Goal: Information Seeking & Learning: Learn about a topic

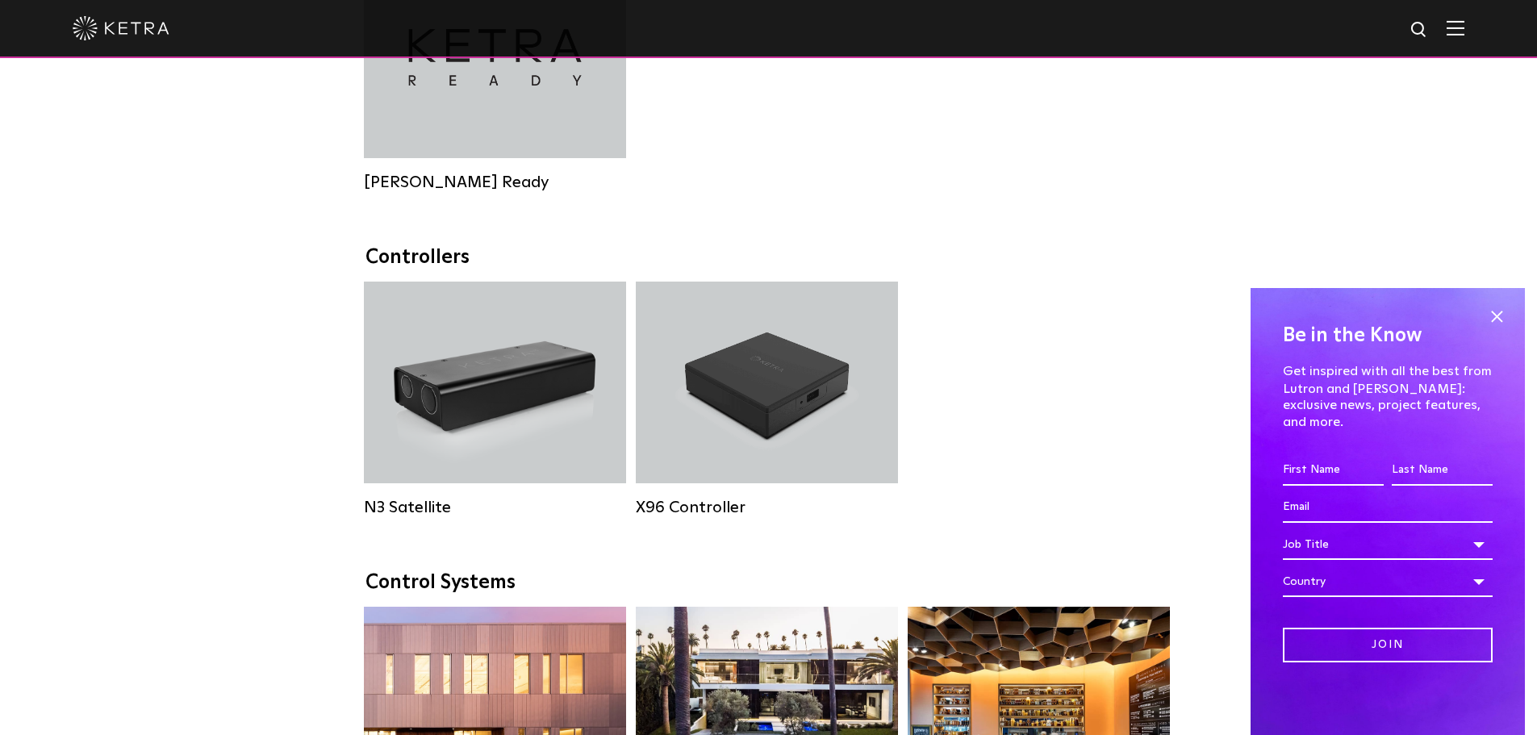
scroll to position [1937, 0]
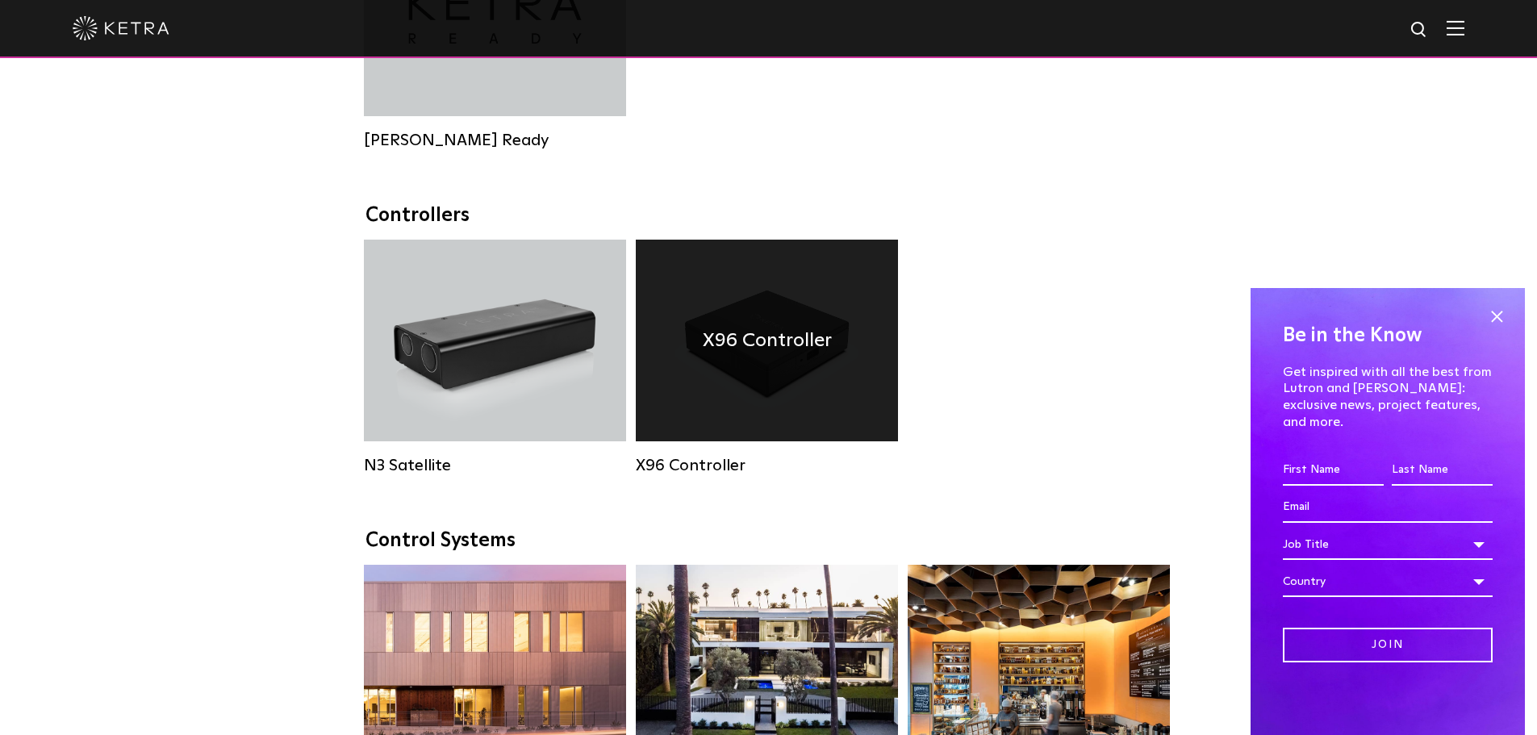
click at [721, 356] on h4 "X96 Controller" at bounding box center [767, 340] width 129 height 31
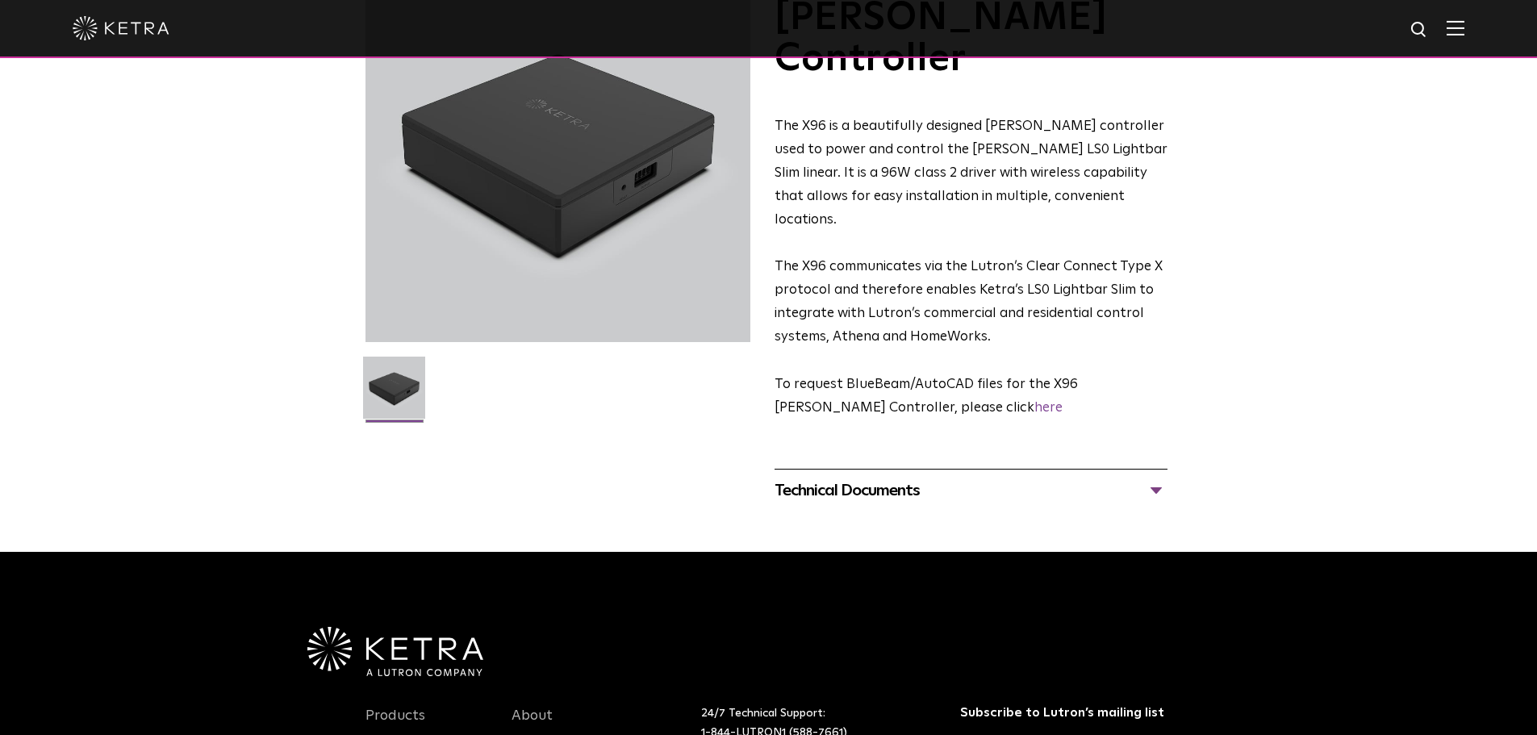
scroll to position [161, 0]
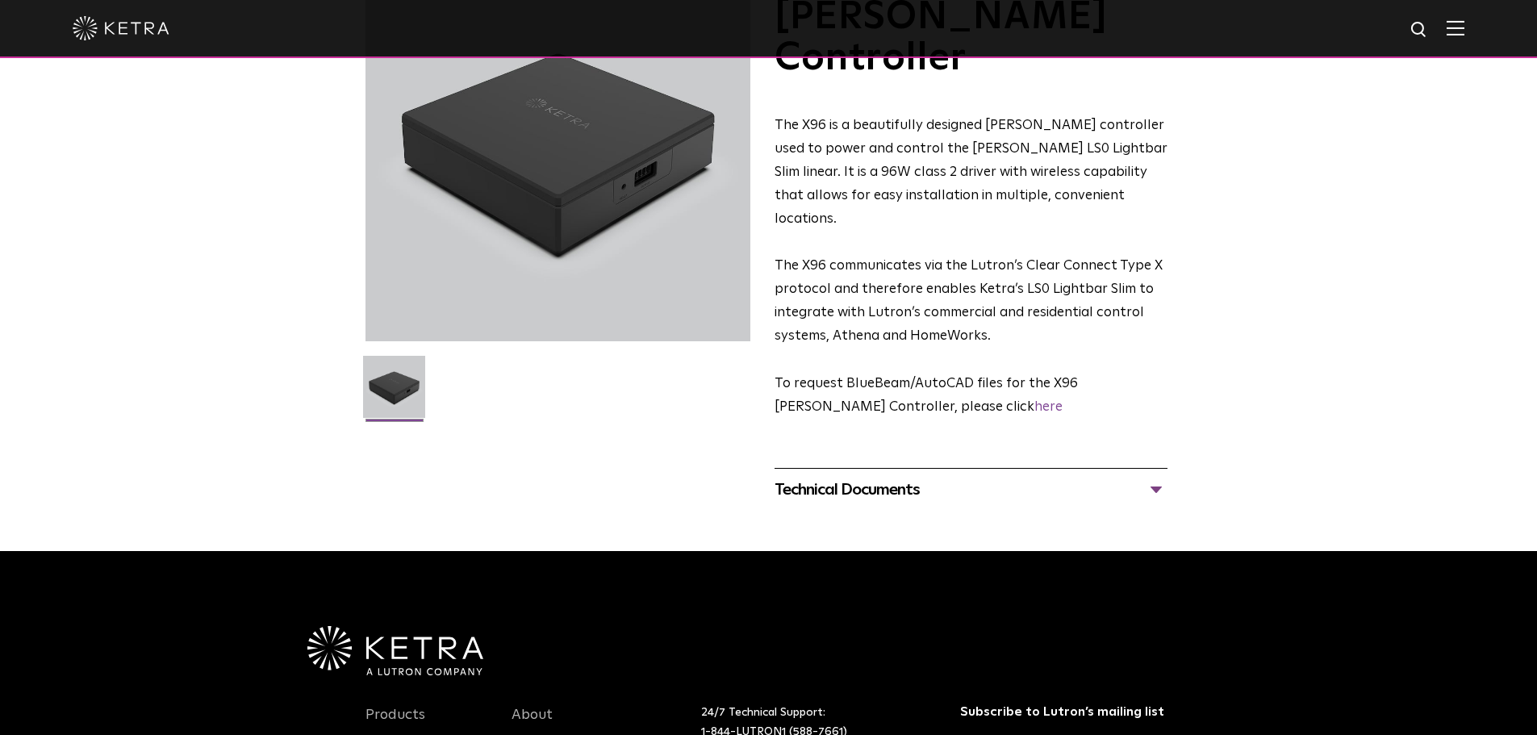
click at [1148, 477] on div "Technical Documents" at bounding box center [971, 490] width 393 height 26
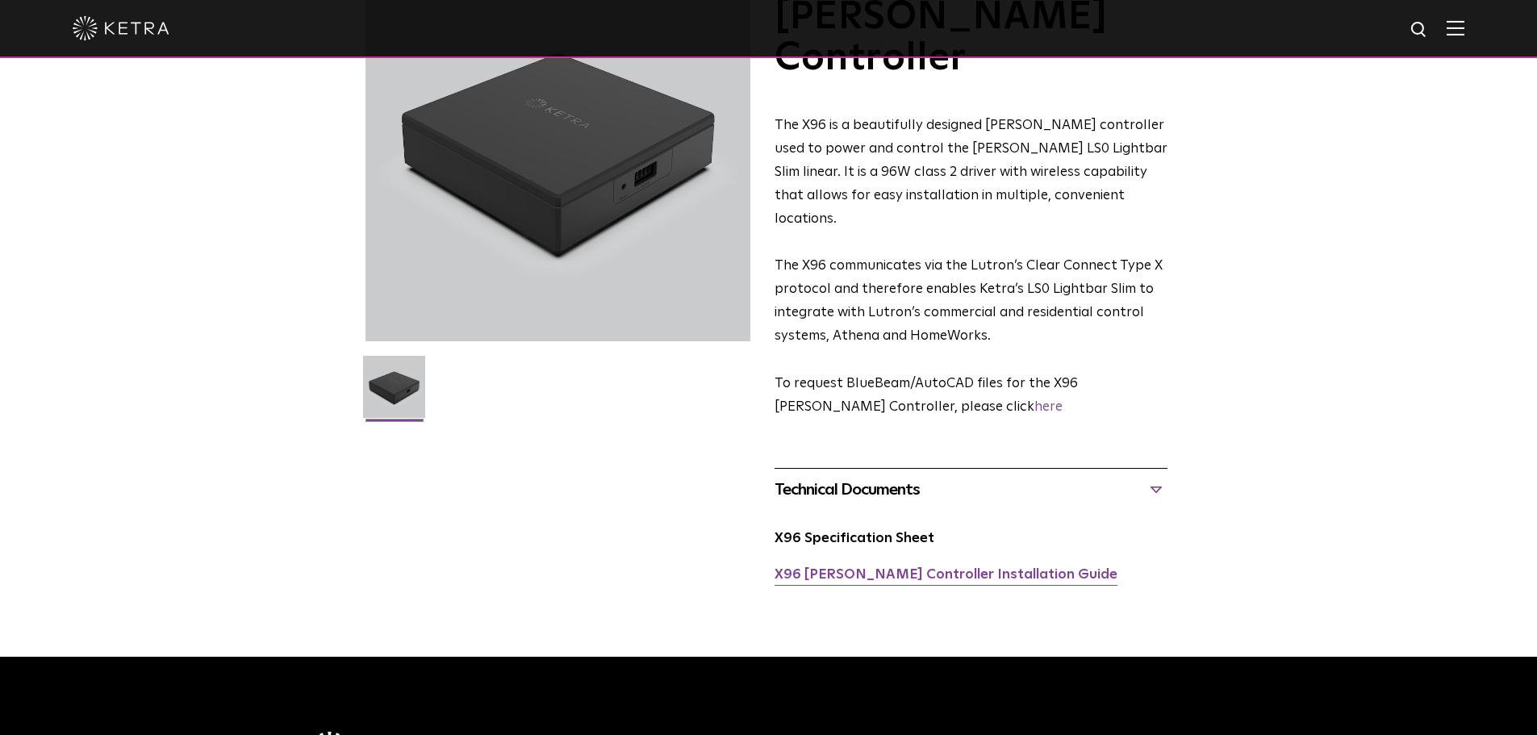
click at [954, 568] on link "X96 Ketra Controller Installation Guide" at bounding box center [946, 575] width 343 height 14
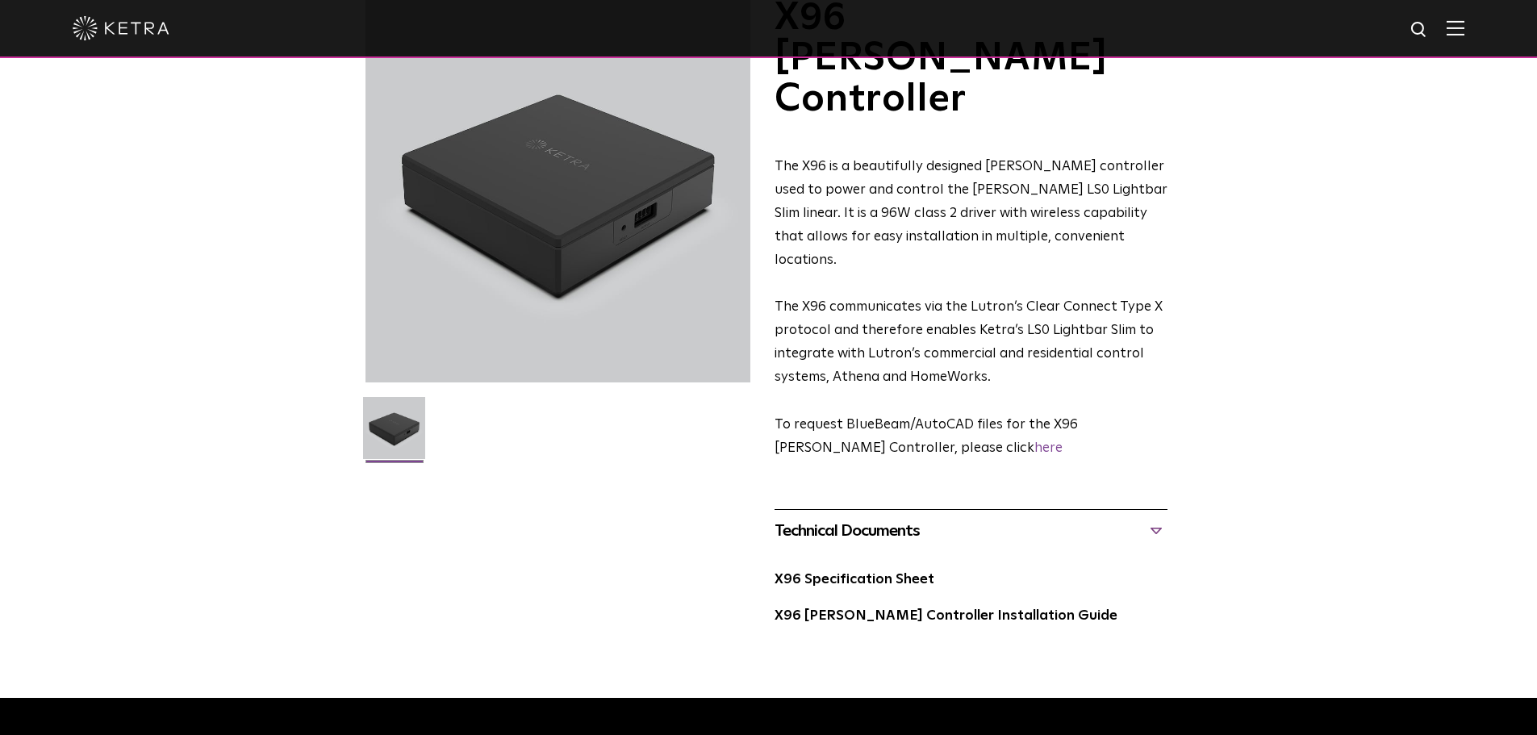
scroll to position [0, 0]
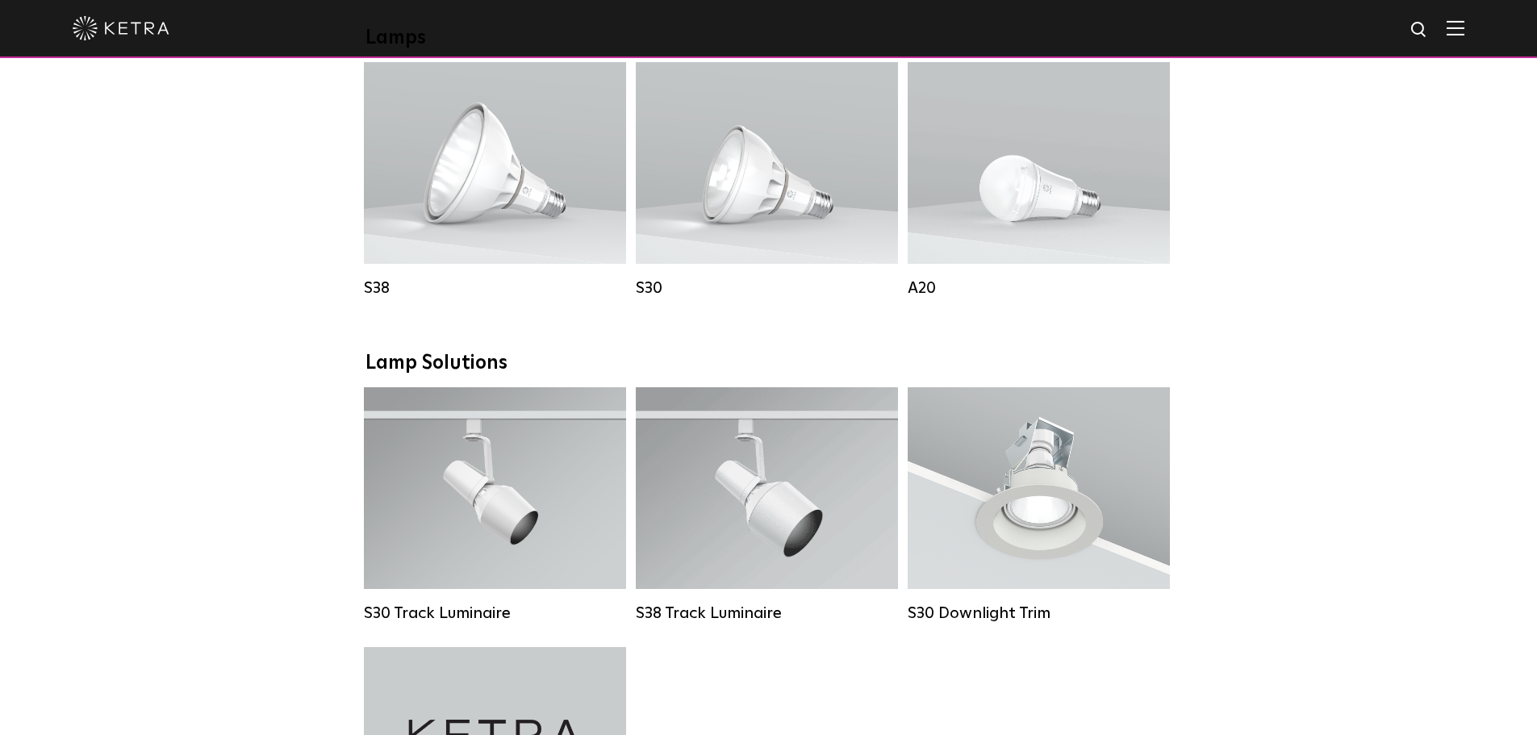
scroll to position [968, 0]
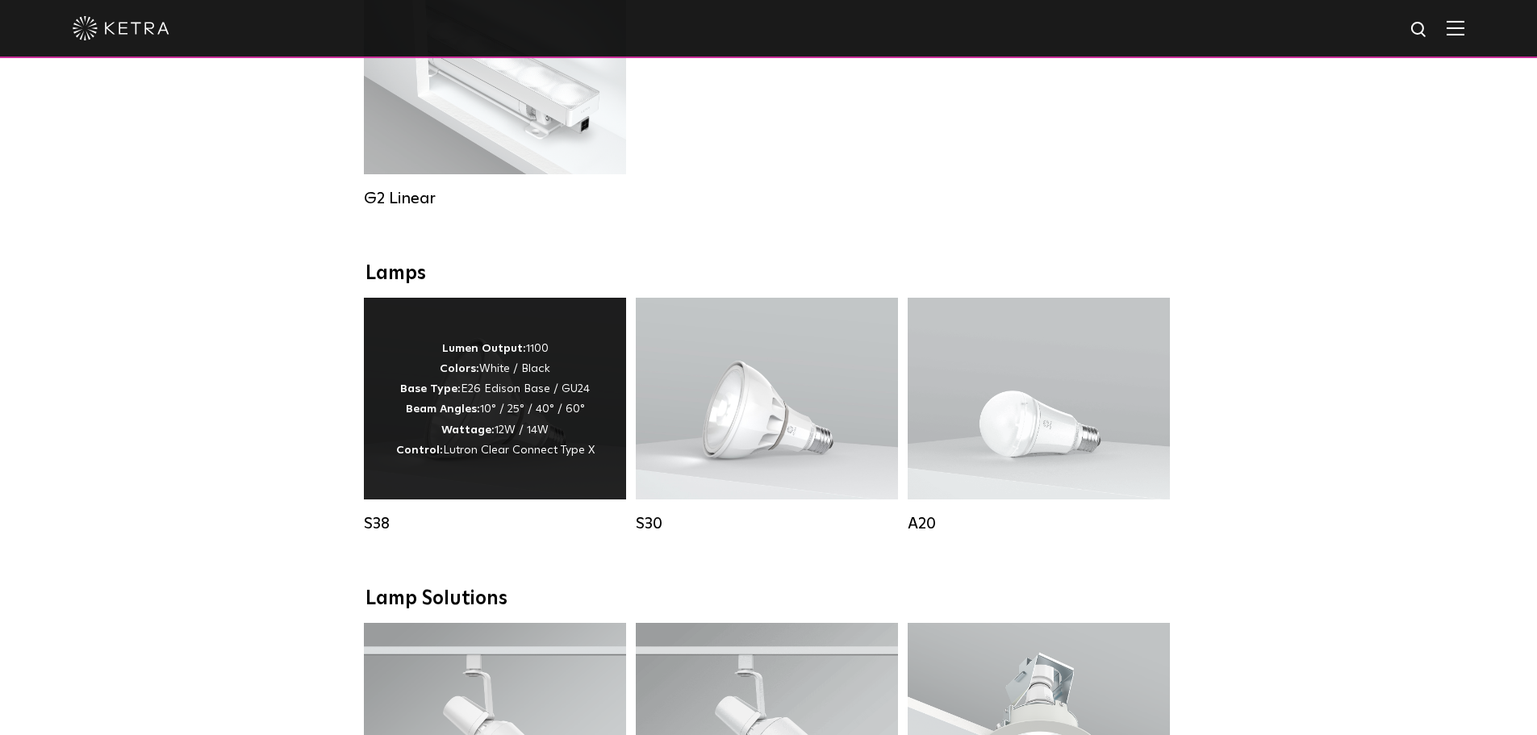
click at [495, 406] on p "Lumen Output: 1100 Colors: White / Black Base Type: E26 Edison Base / GU24 Beam…" at bounding box center [495, 400] width 199 height 122
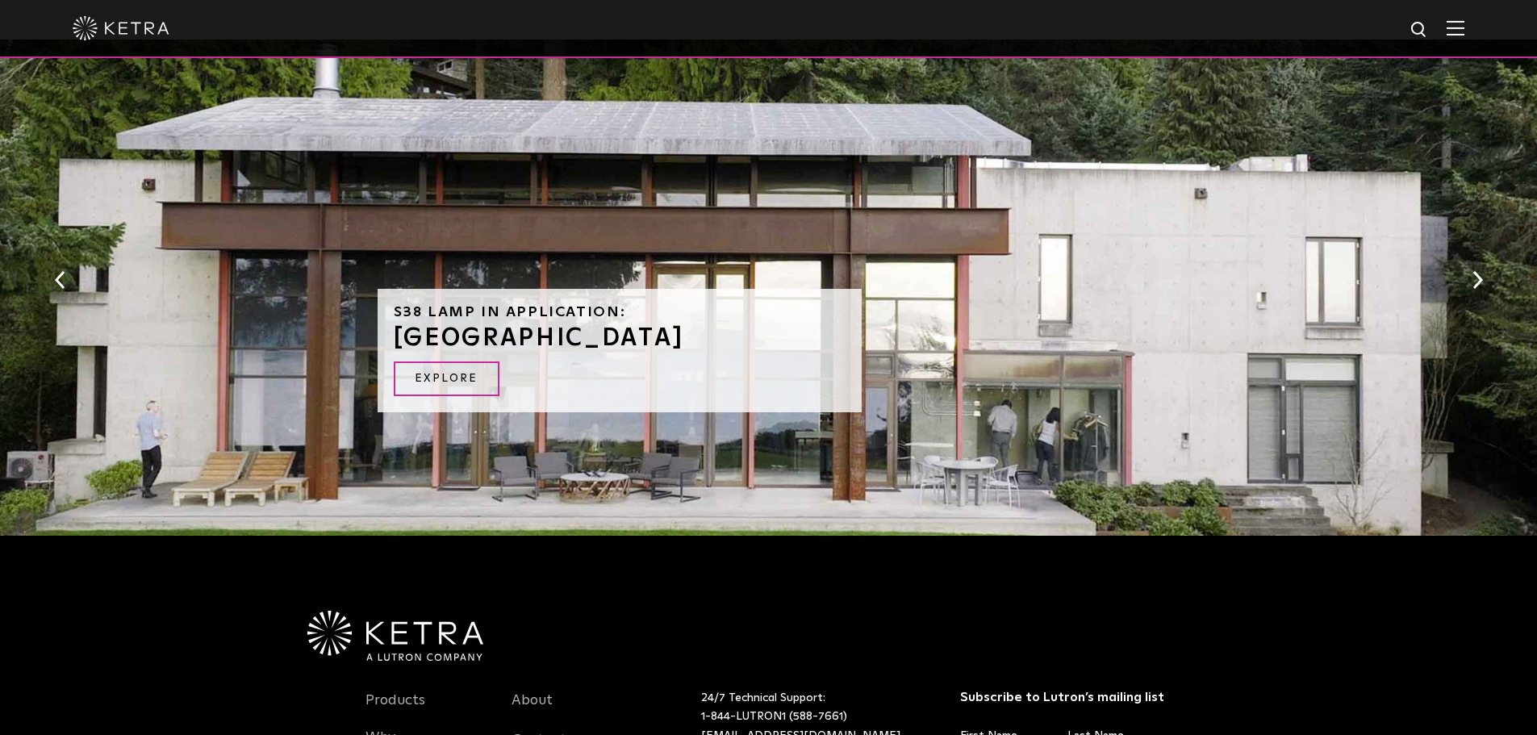
scroll to position [1516, 0]
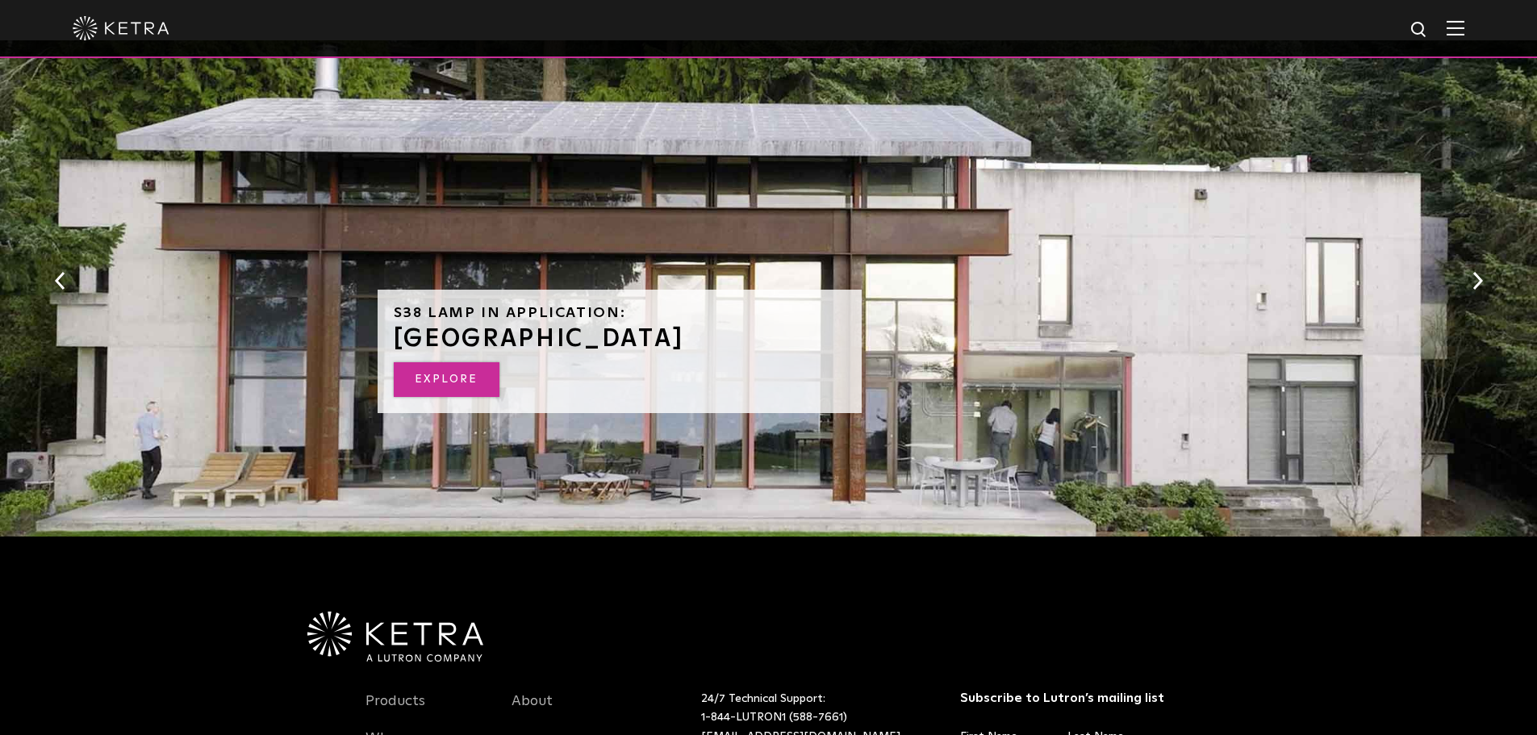
click at [461, 390] on link "EXPLORE" at bounding box center [447, 379] width 106 height 35
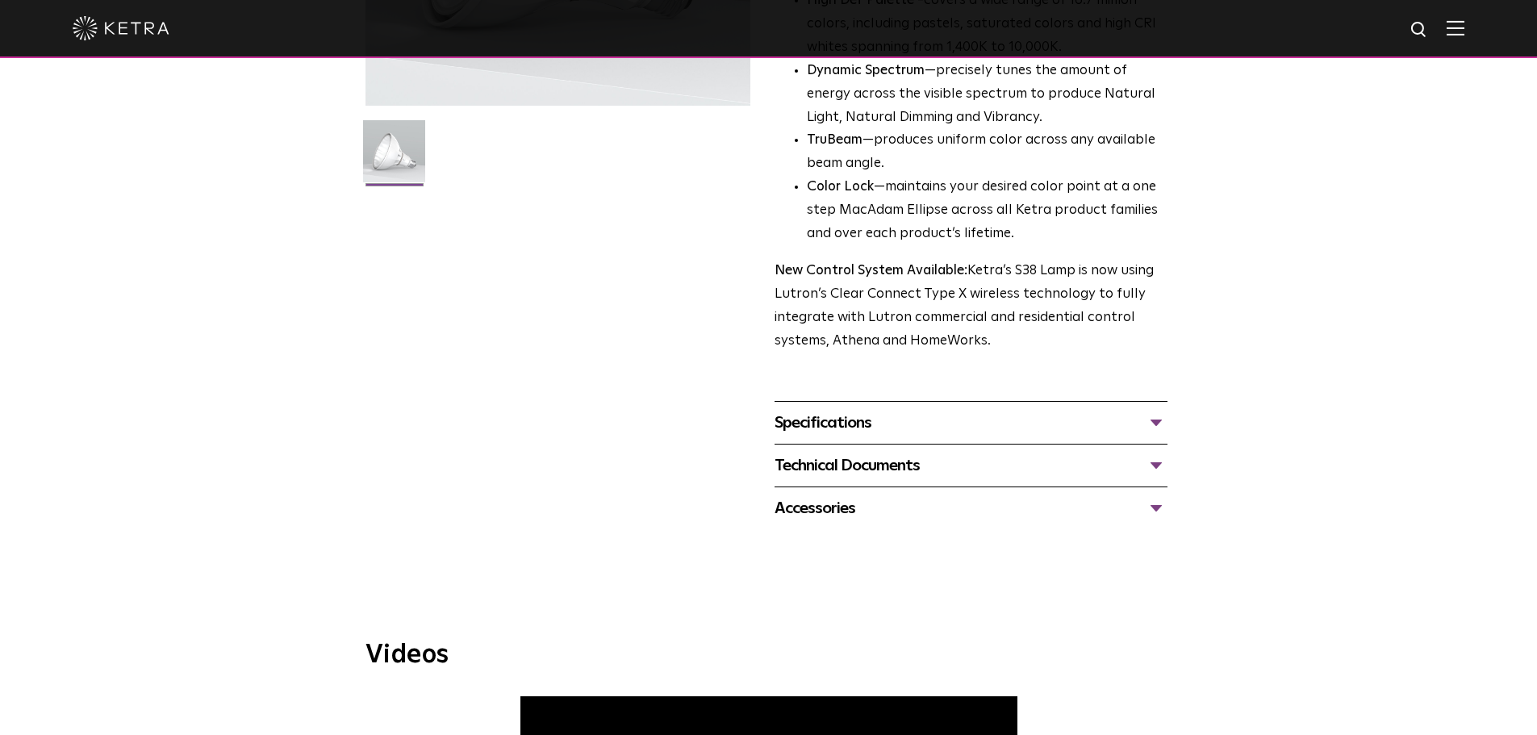
scroll to position [403, 0]
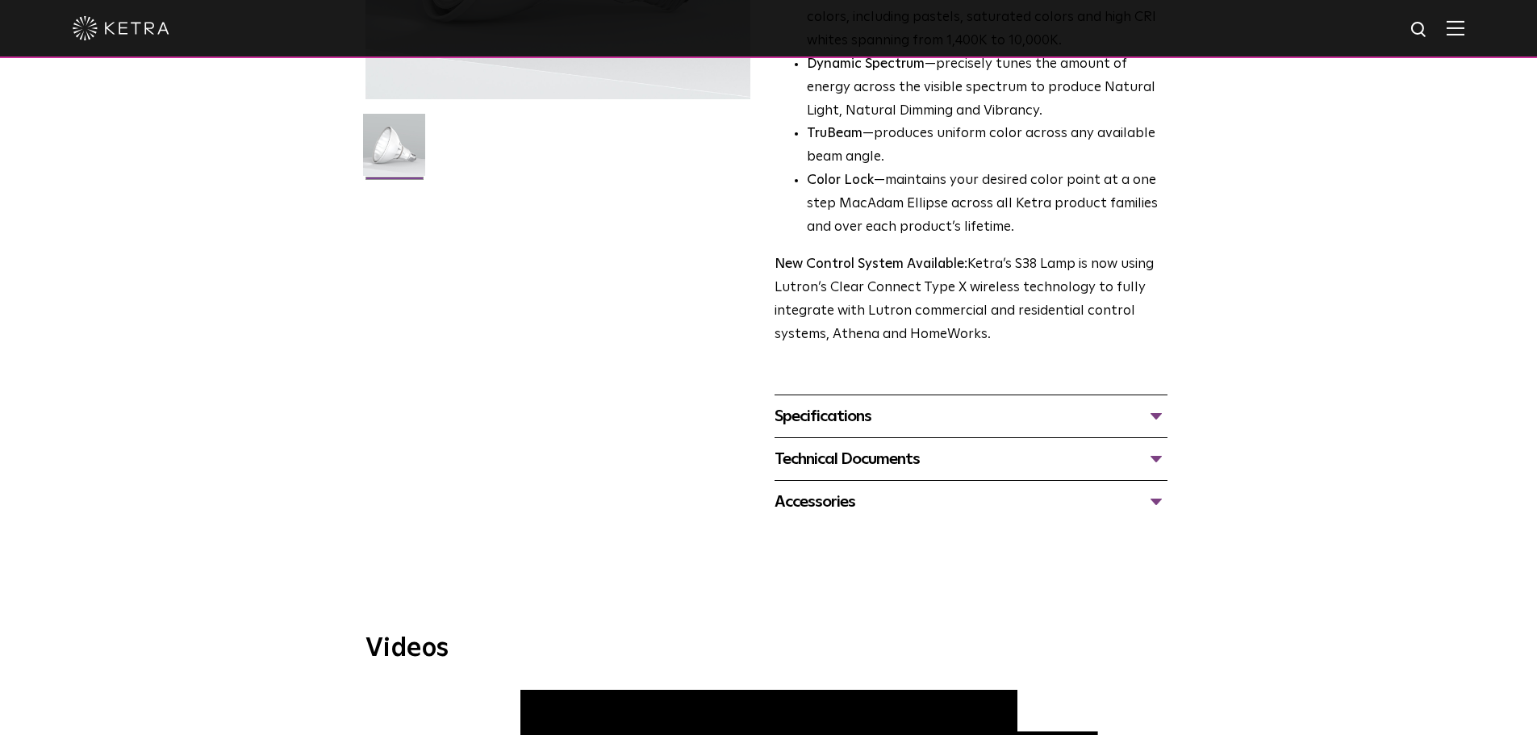
click at [1162, 503] on div "Accessories" at bounding box center [971, 502] width 393 height 26
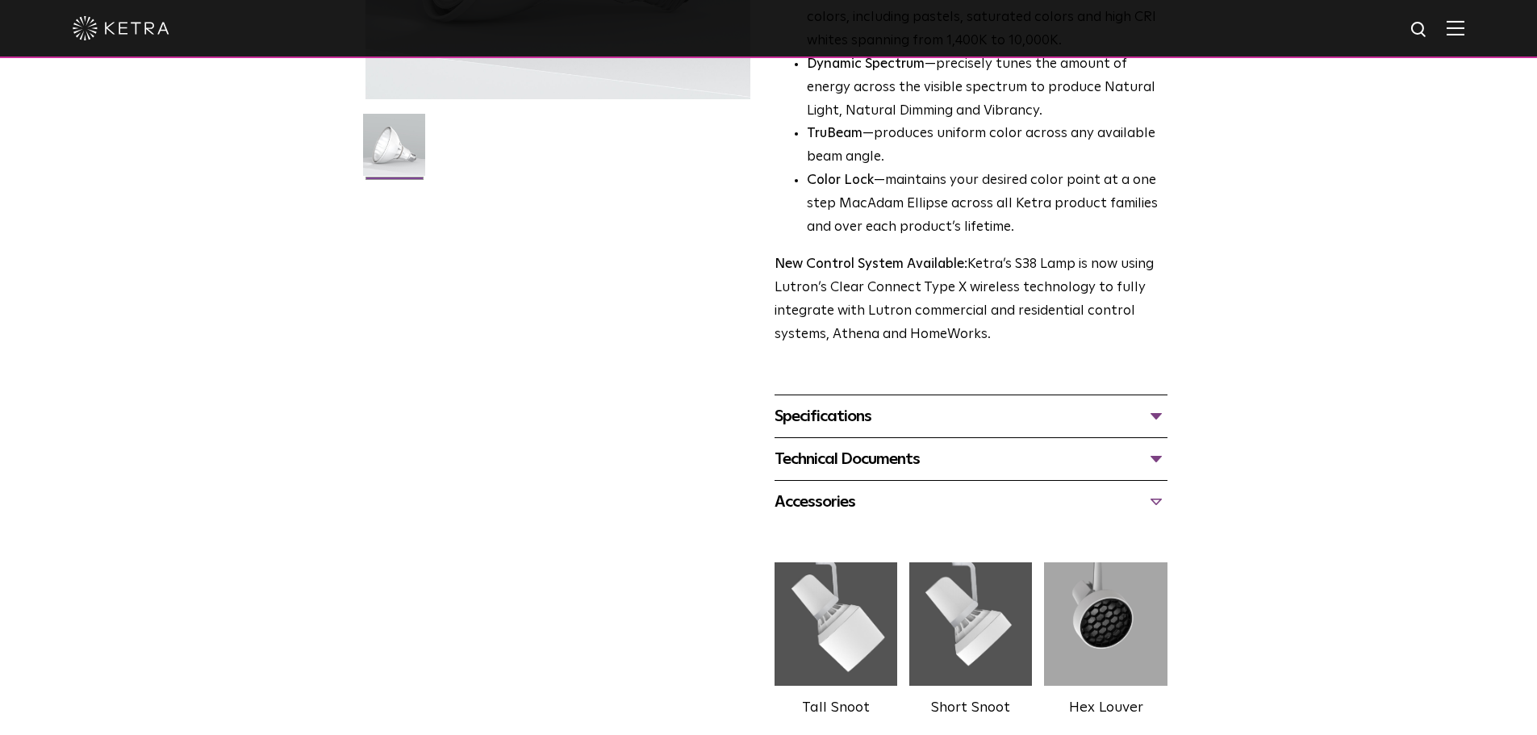
click at [1152, 464] on div "Technical Documents" at bounding box center [971, 459] width 393 height 26
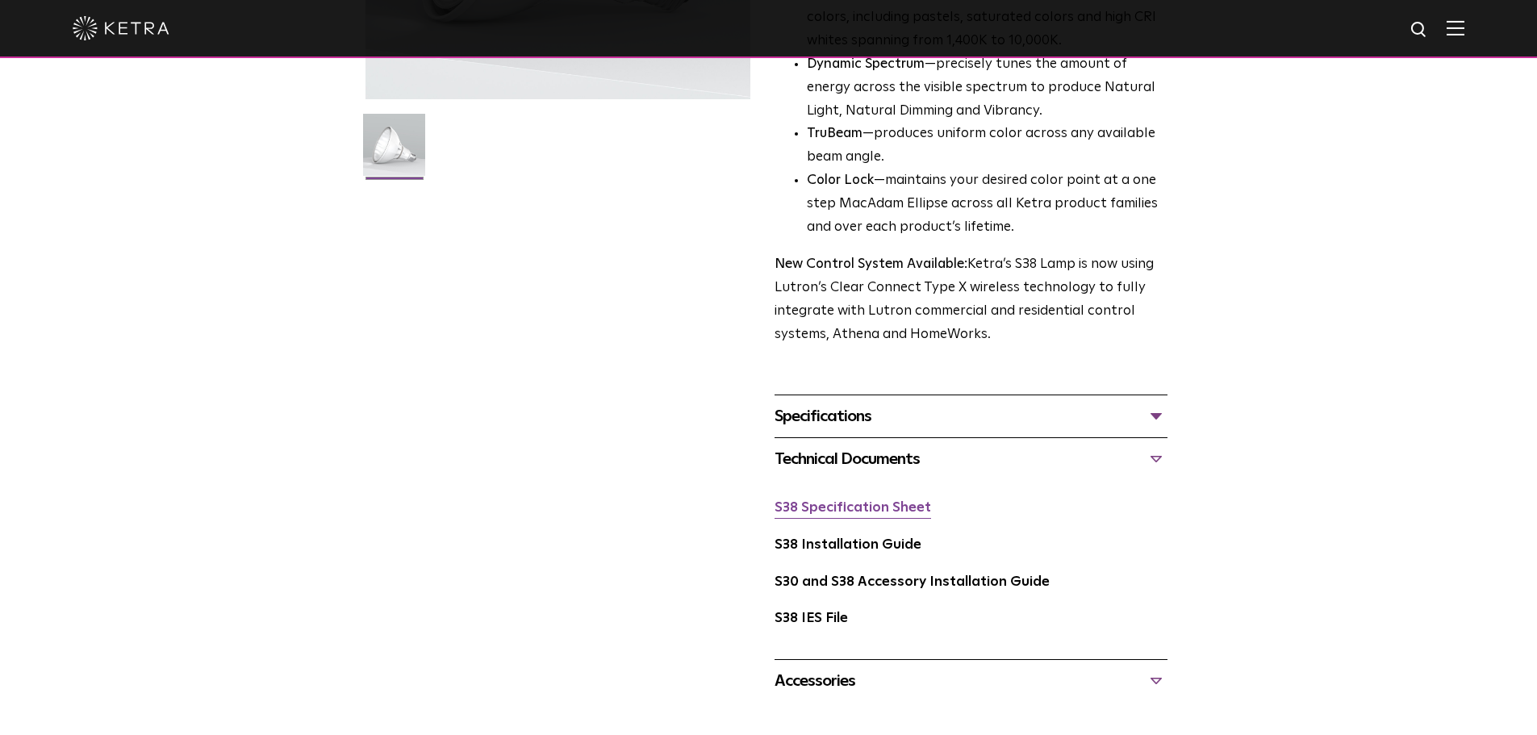
click at [918, 512] on link "S38 Specification Sheet" at bounding box center [853, 508] width 157 height 14
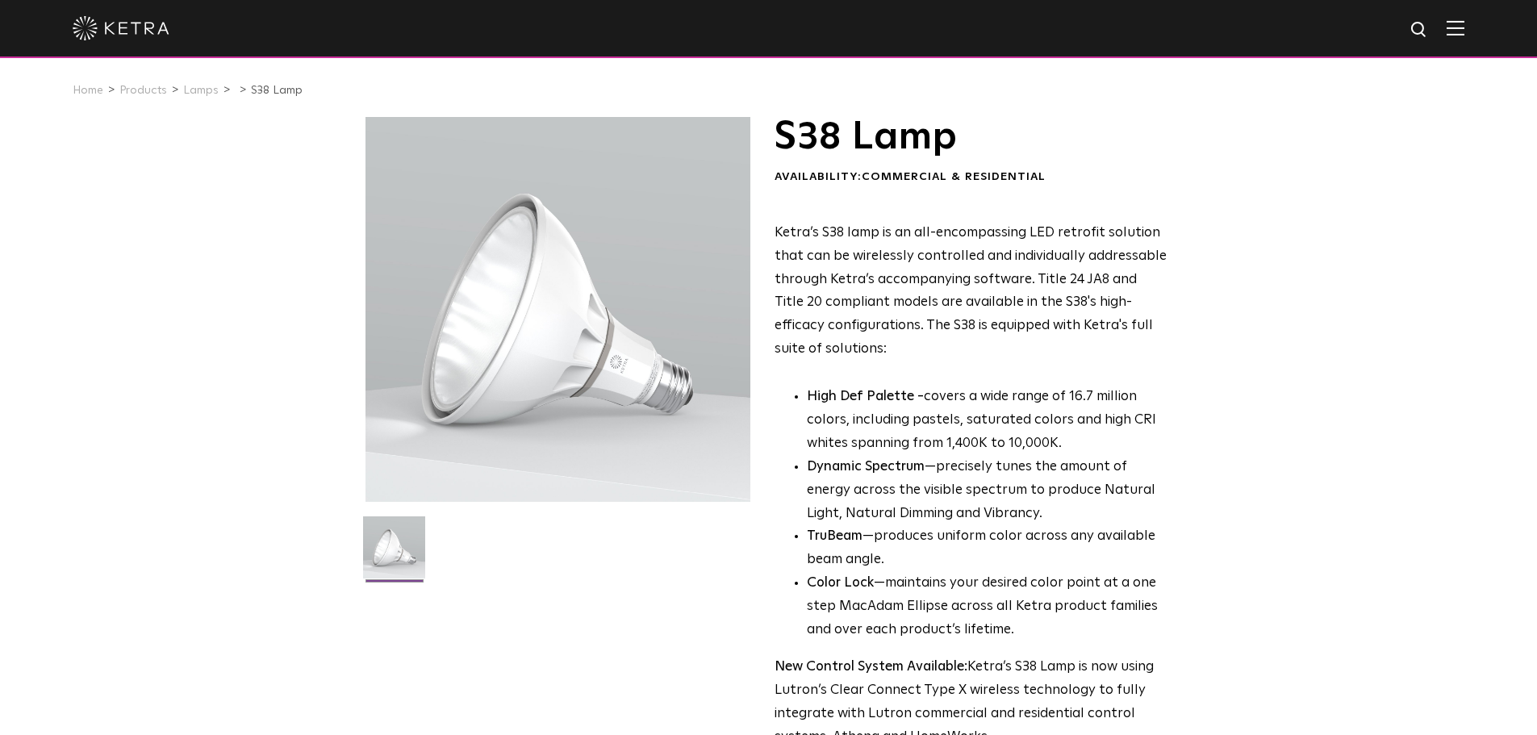
scroll to position [0, 0]
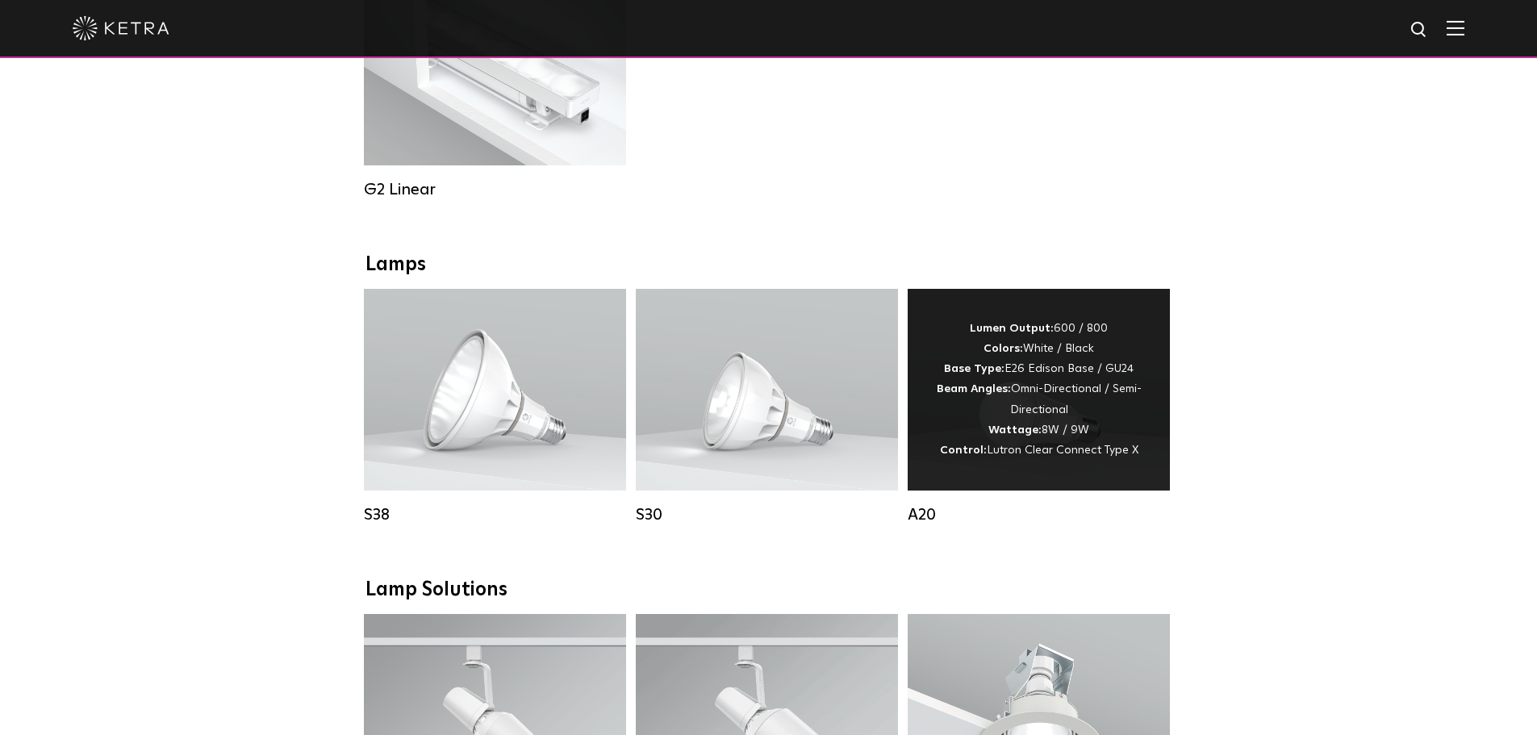
scroll to position [1049, 0]
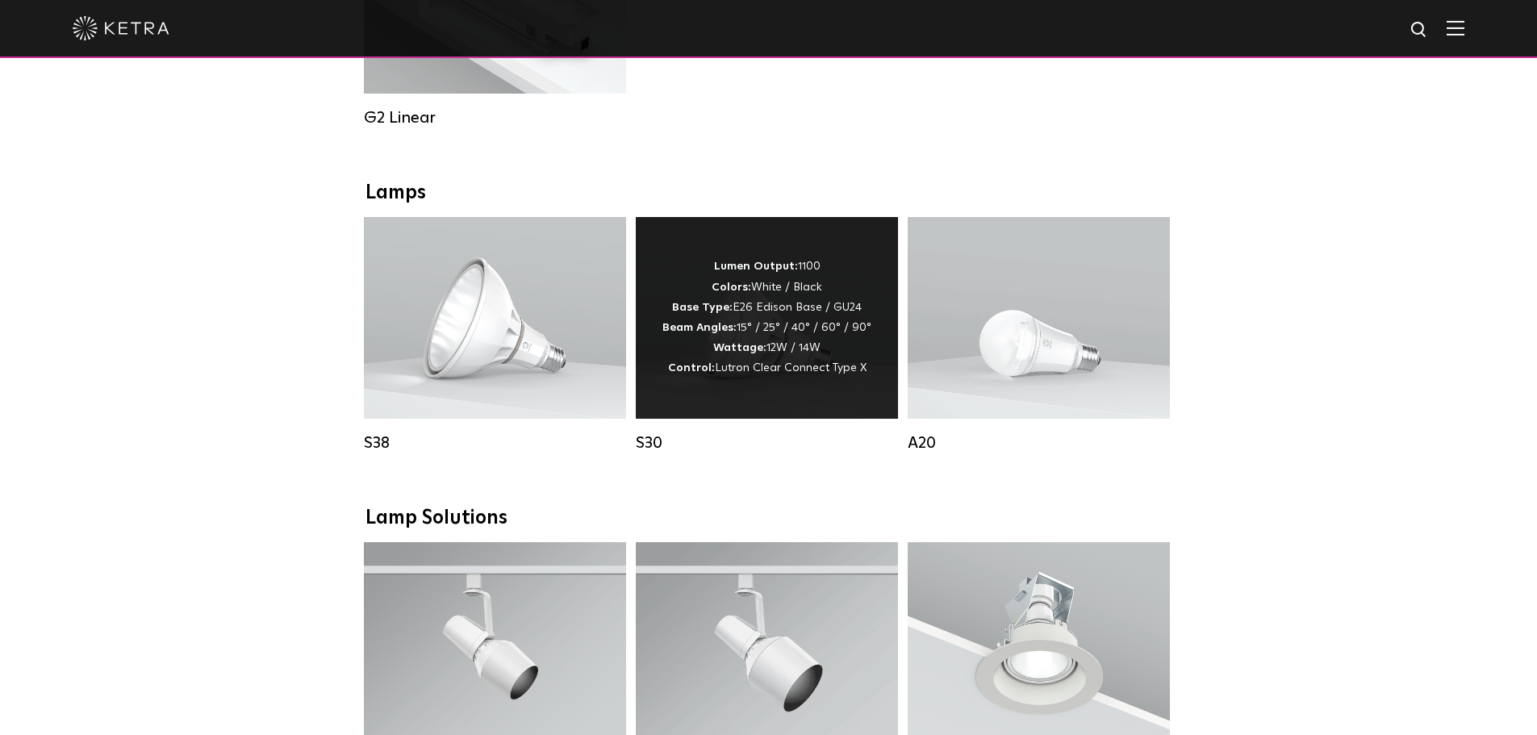
click at [760, 374] on span "Lutron Clear Connect Type X" at bounding box center [791, 367] width 152 height 11
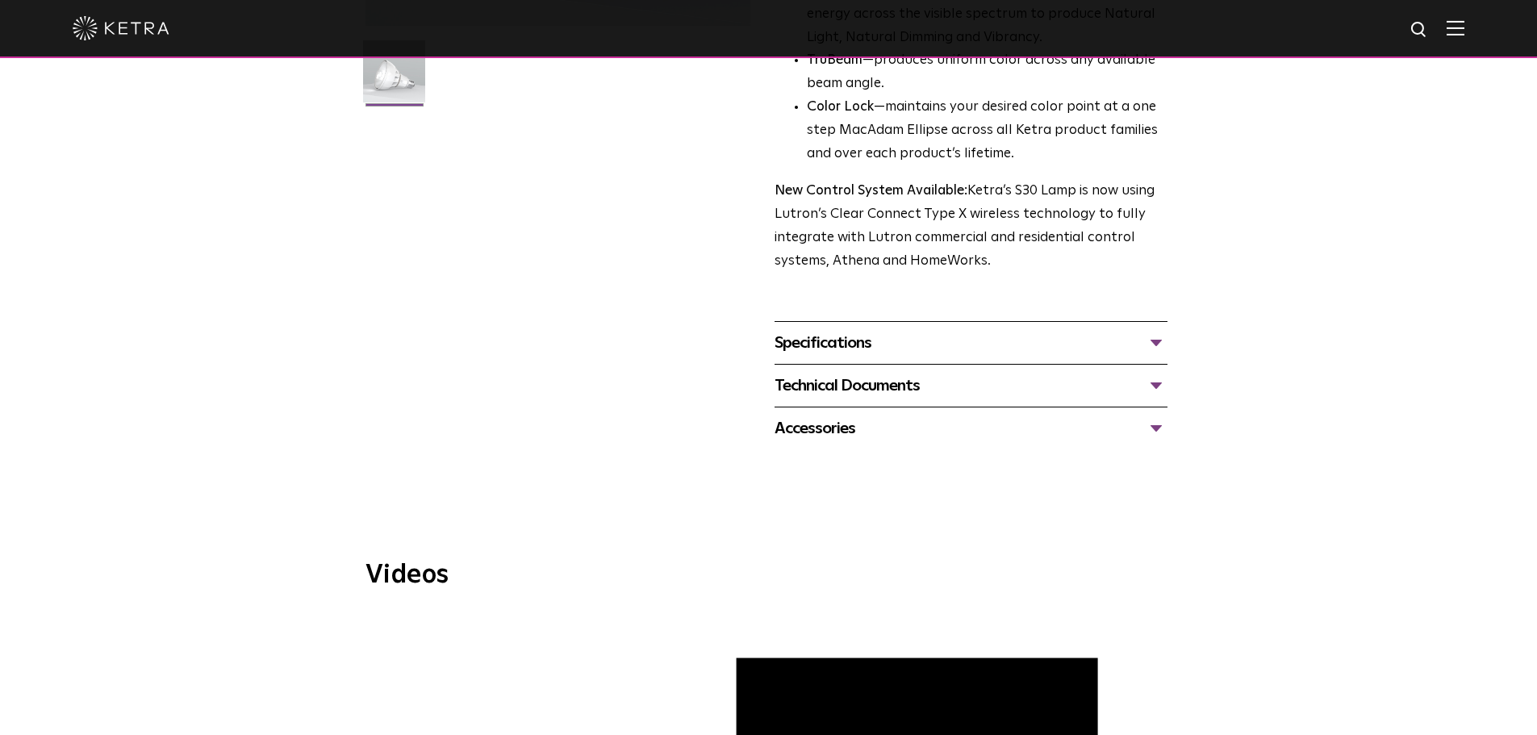
scroll to position [484, 0]
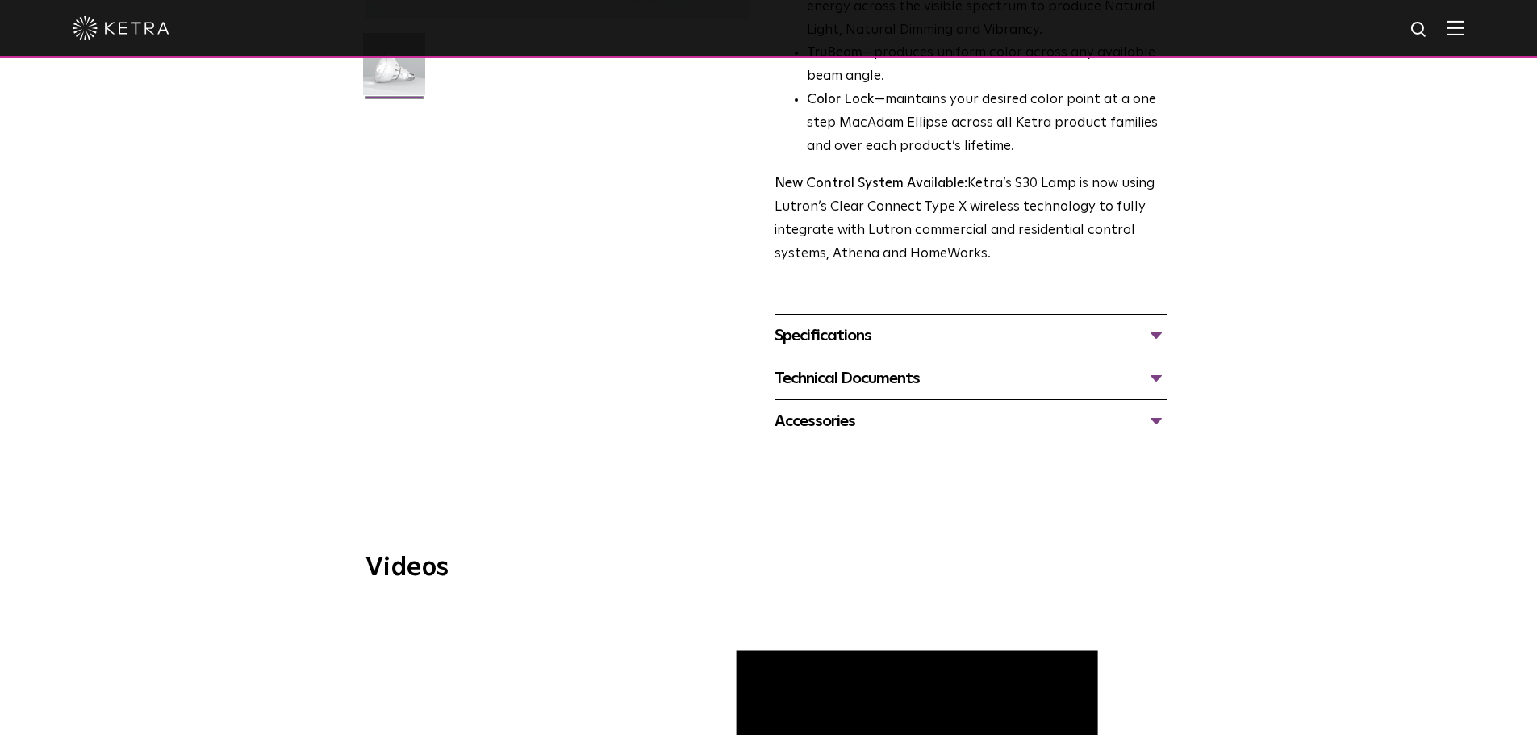
click at [1150, 338] on div "Specifications" at bounding box center [971, 336] width 393 height 26
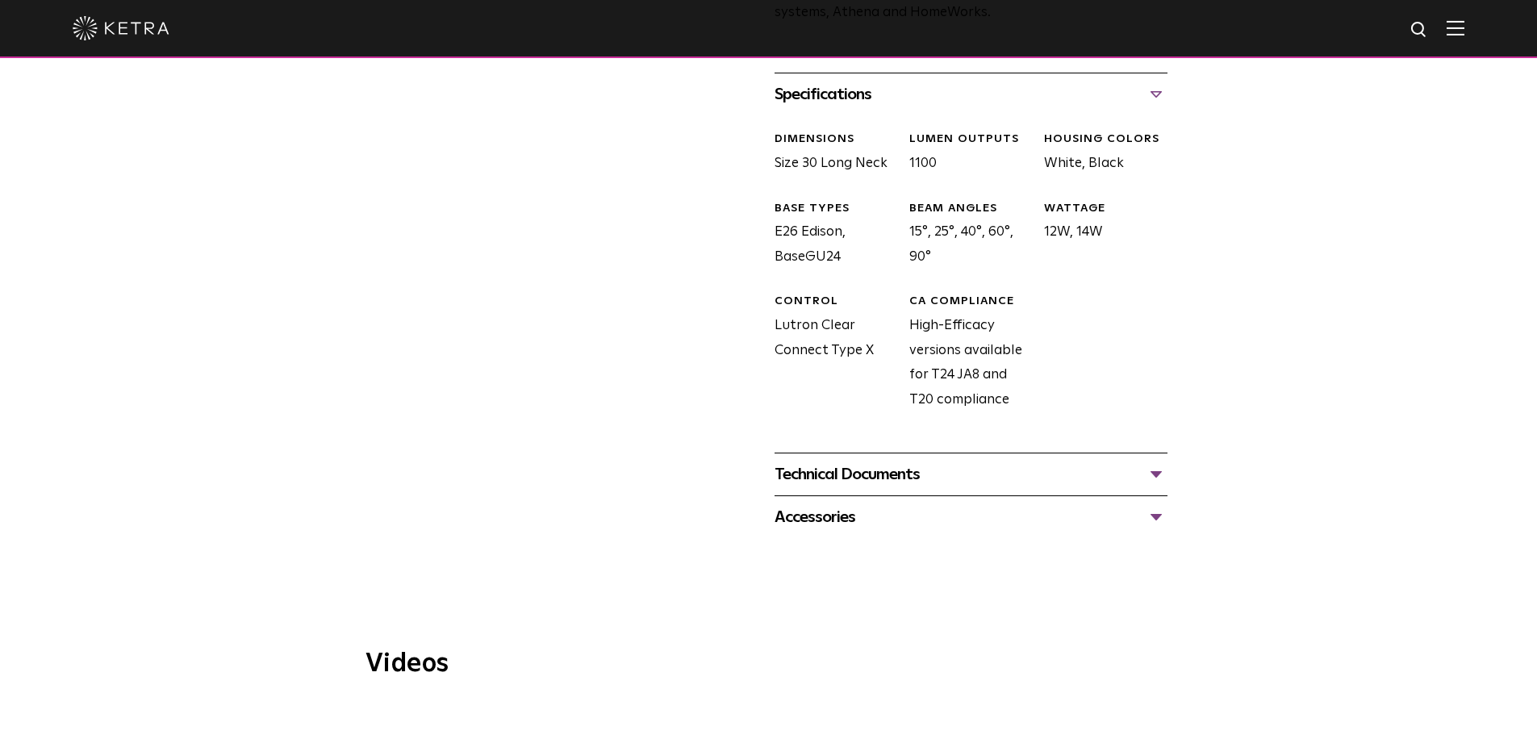
scroll to position [726, 0]
click at [1160, 469] on div "Technical Documents" at bounding box center [971, 474] width 393 height 26
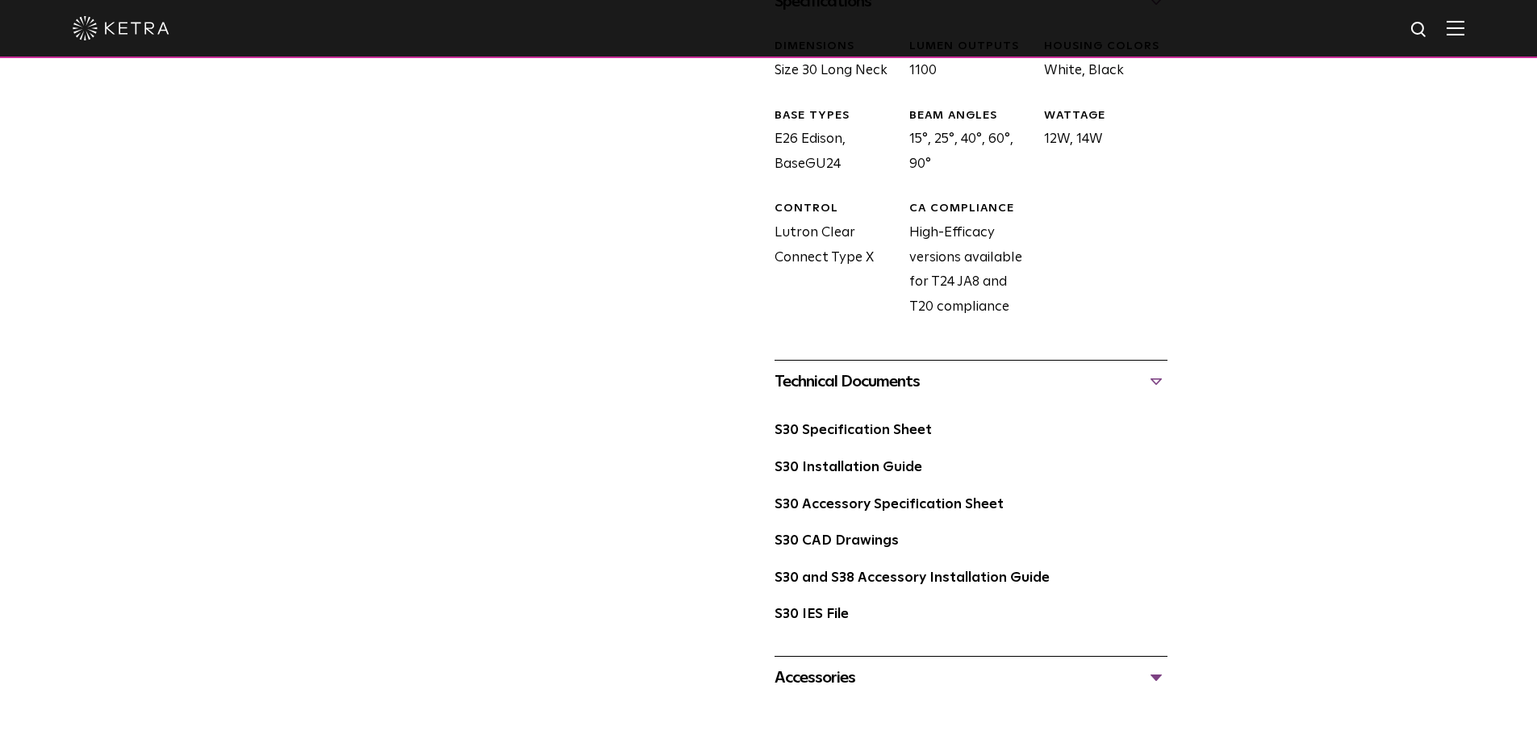
scroll to position [888, 0]
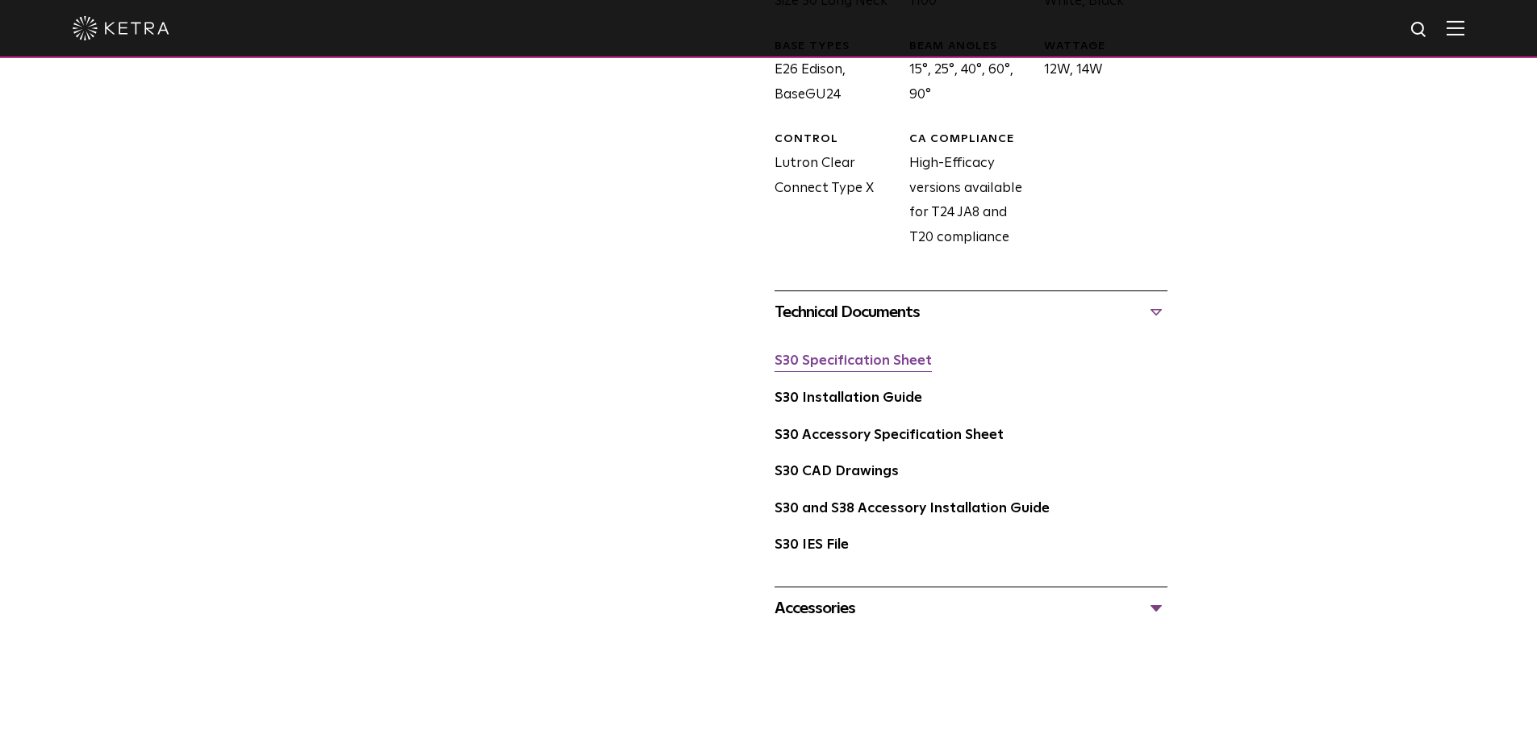
click at [859, 361] on link "S30 Specification Sheet" at bounding box center [853, 361] width 157 height 14
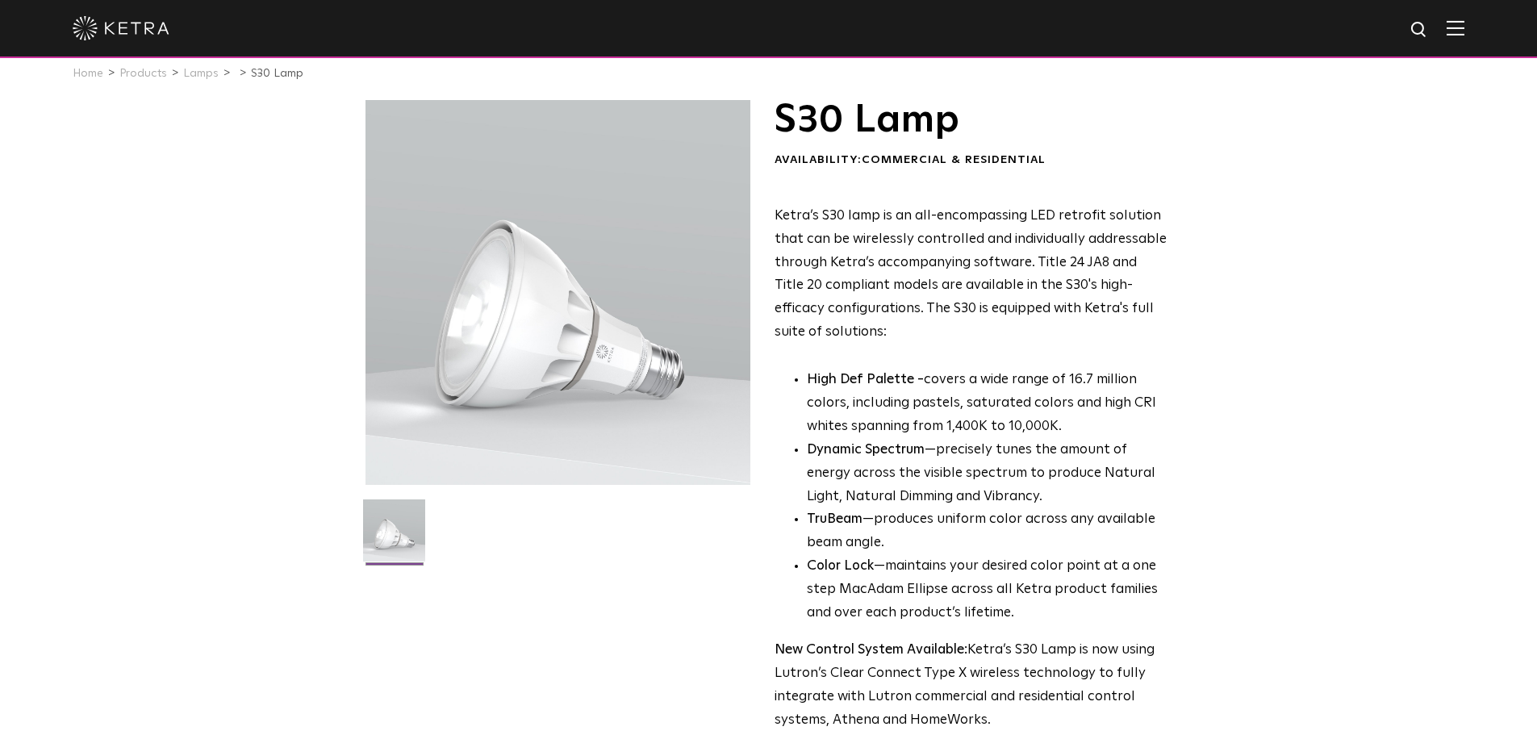
scroll to position [0, 0]
